Goal: Find specific page/section: Find specific page/section

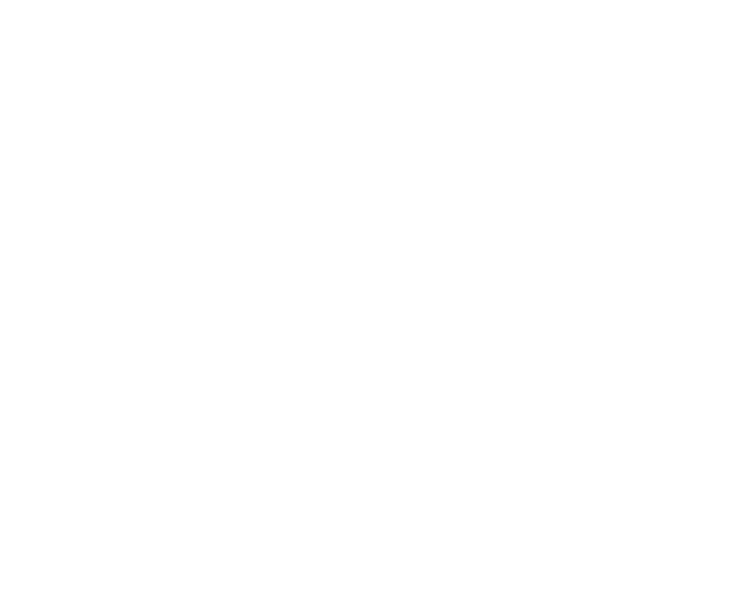
select select "Song"
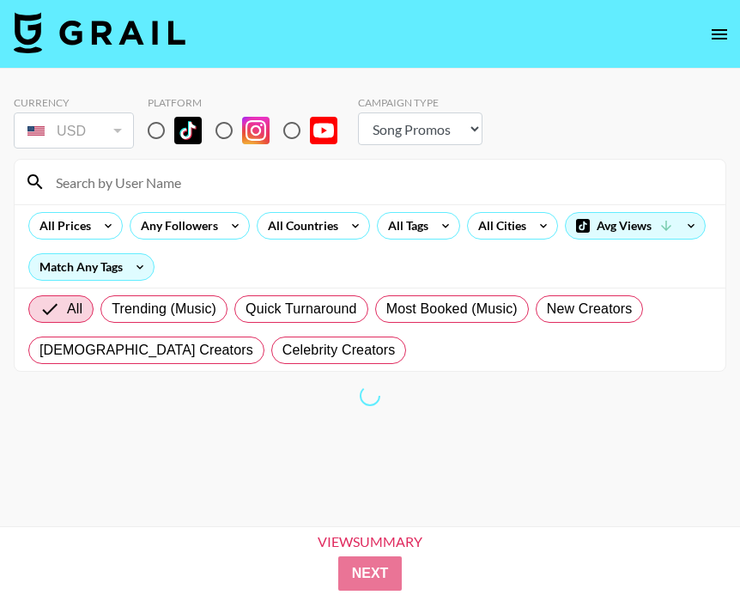
click at [150, 130] on input "radio" at bounding box center [156, 130] width 36 height 36
radio input "true"
click at [152, 213] on div "Any Followers" at bounding box center [175, 226] width 91 height 26
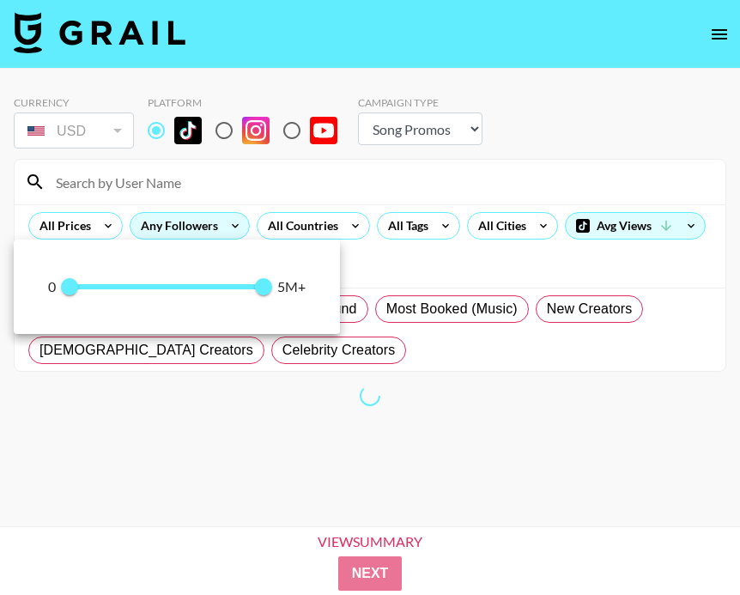
click at [154, 194] on div at bounding box center [370, 297] width 740 height 595
click at [179, 170] on div at bounding box center [370, 297] width 740 height 595
click at [170, 184] on div at bounding box center [370, 297] width 740 height 595
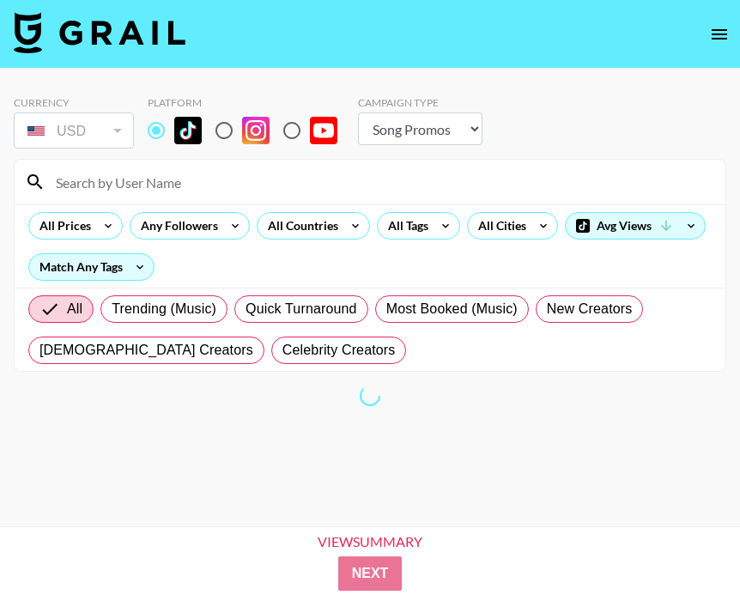
click at [527, 106] on div at bounding box center [370, 297] width 740 height 595
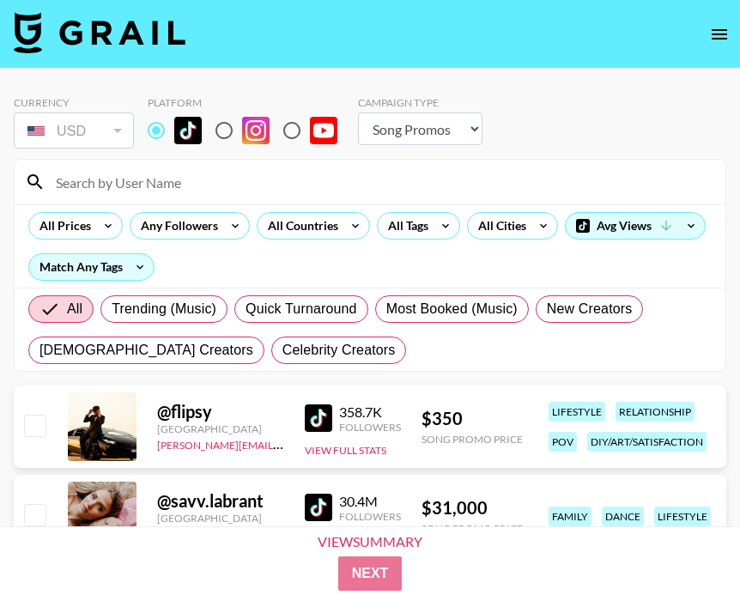
click at [411, 193] on input at bounding box center [380, 181] width 670 height 27
paste input "twinkle.t1ts"
type input "twinkle.t1ts"
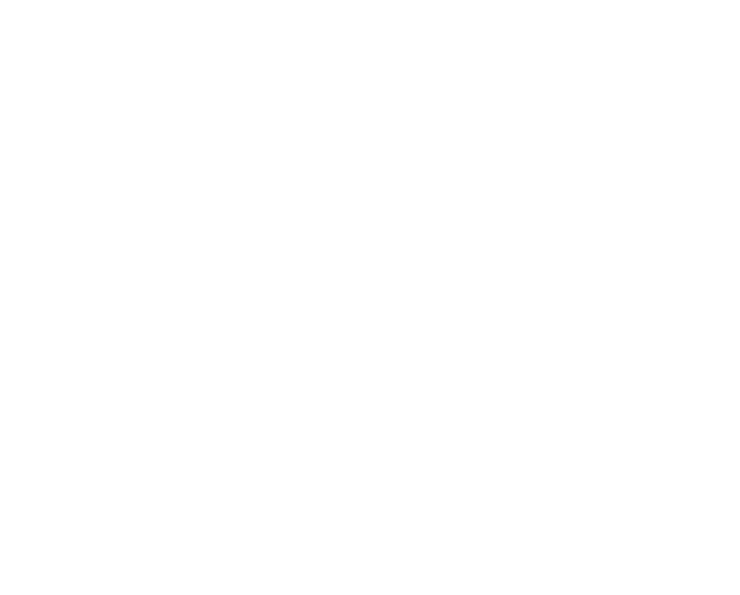
select select "Song"
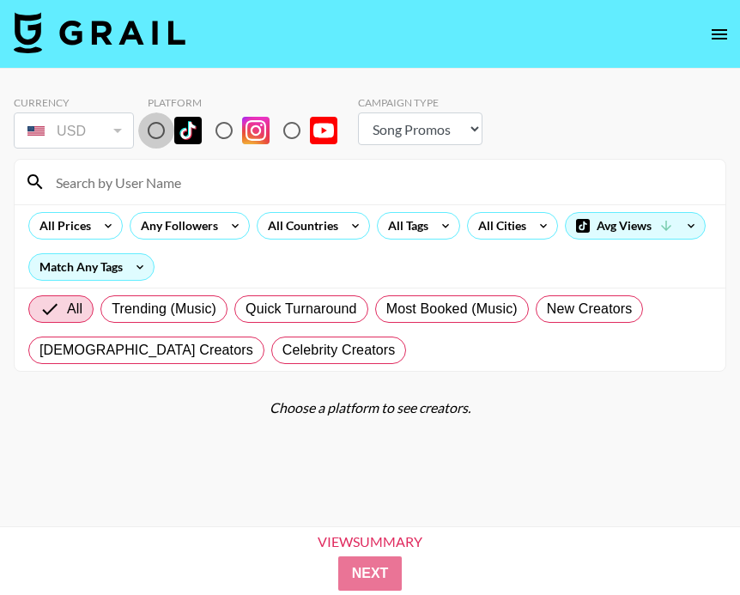
click at [172, 120] on input "radio" at bounding box center [156, 130] width 36 height 36
radio input "true"
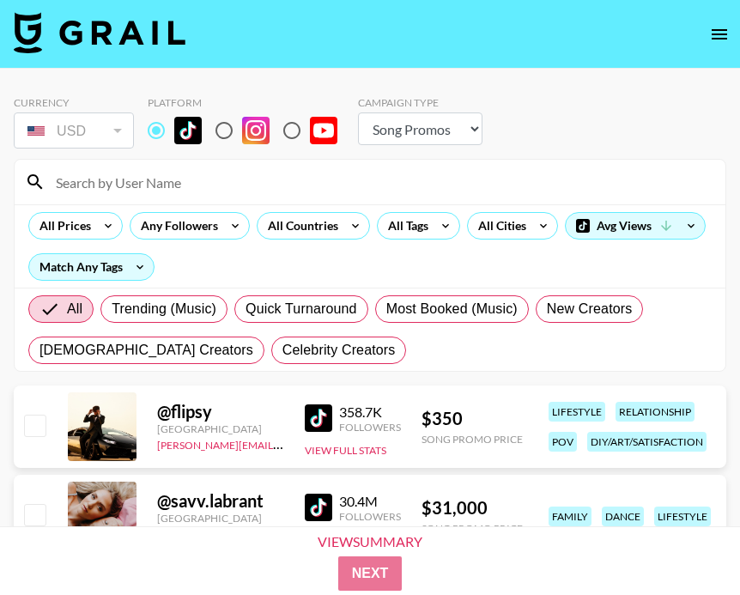
click at [185, 194] on input at bounding box center [380, 181] width 670 height 27
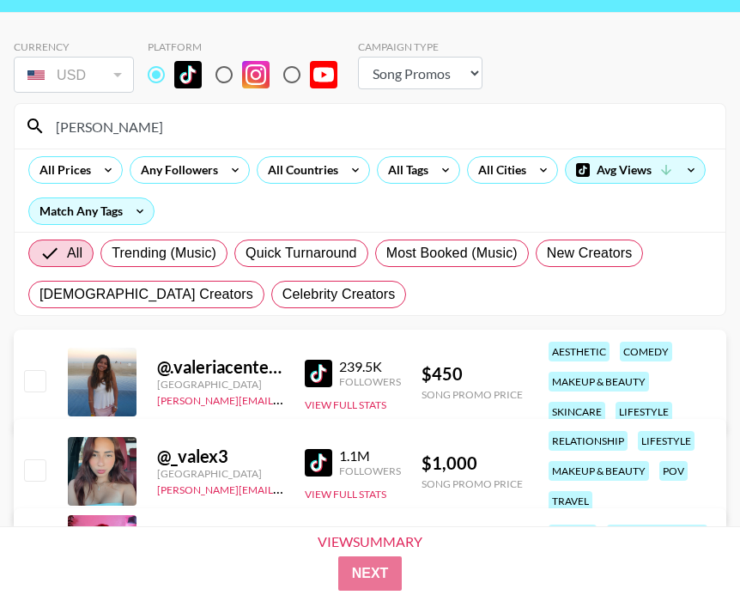
scroll to position [64, 0]
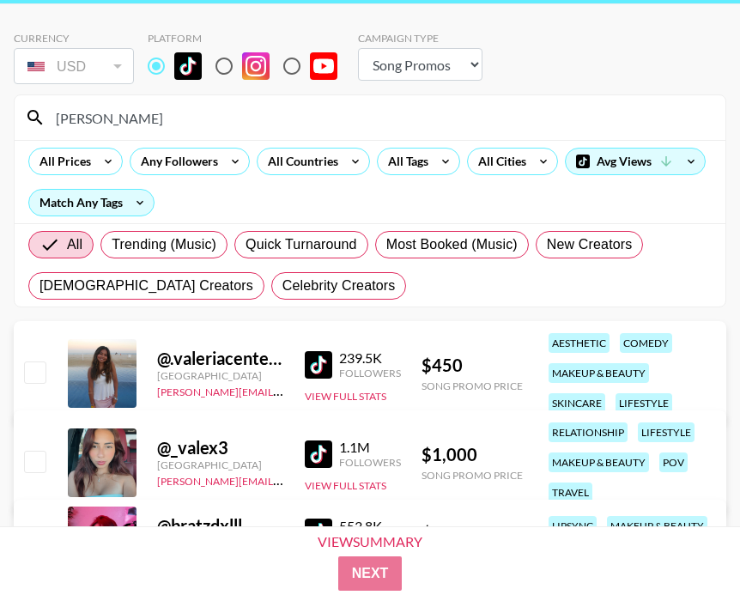
type input "[PERSON_NAME]"
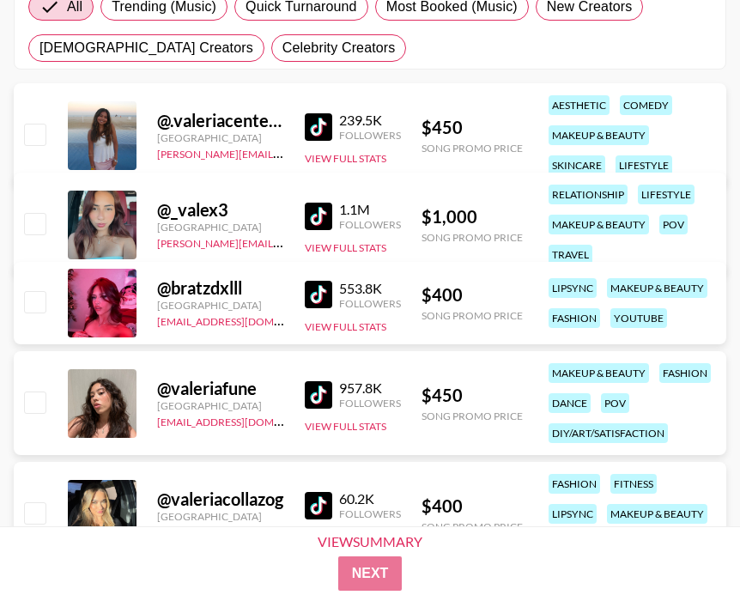
scroll to position [361, 0]
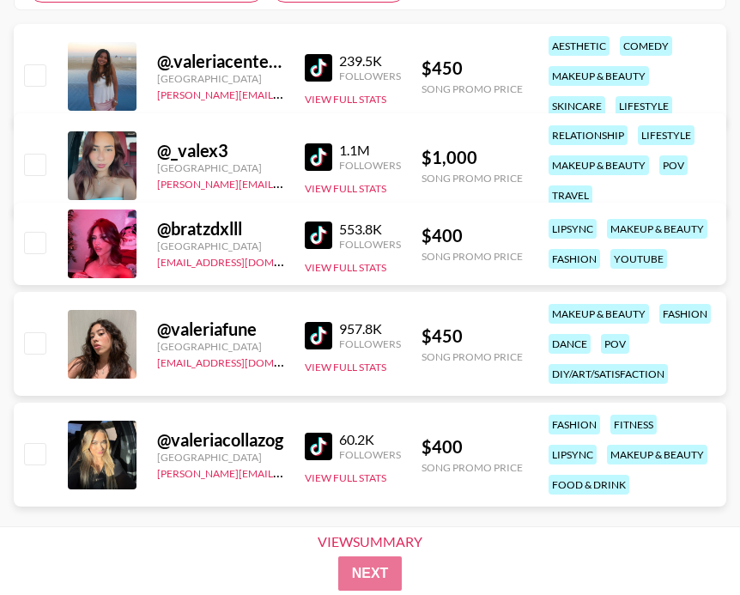
click at [319, 233] on img at bounding box center [318, 234] width 27 height 27
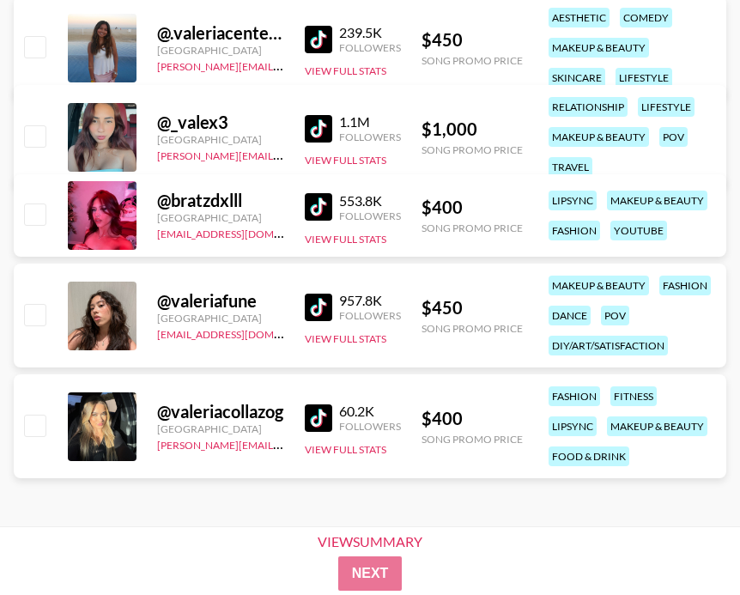
click at [309, 407] on img at bounding box center [318, 417] width 27 height 27
